Goal: Communication & Community: Answer question/provide support

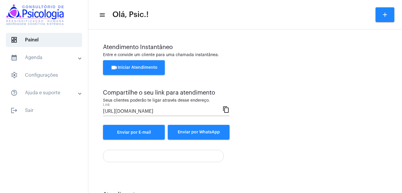
scroll to position [27, 0]
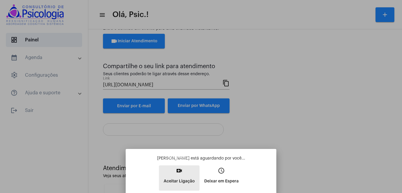
click at [181, 178] on p "Aceitar Ligação" at bounding box center [179, 181] width 31 height 11
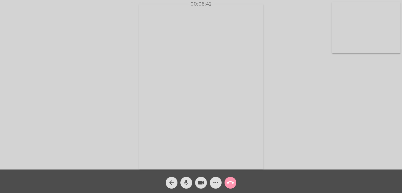
click at [231, 183] on mat-icon "call_end" at bounding box center [230, 183] width 7 height 7
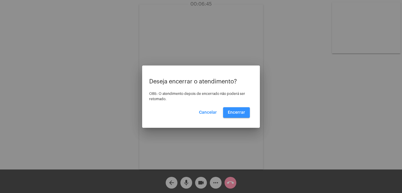
click at [239, 112] on span "Encerrar" at bounding box center [236, 113] width 17 height 4
